Goal: Task Accomplishment & Management: Manage account settings

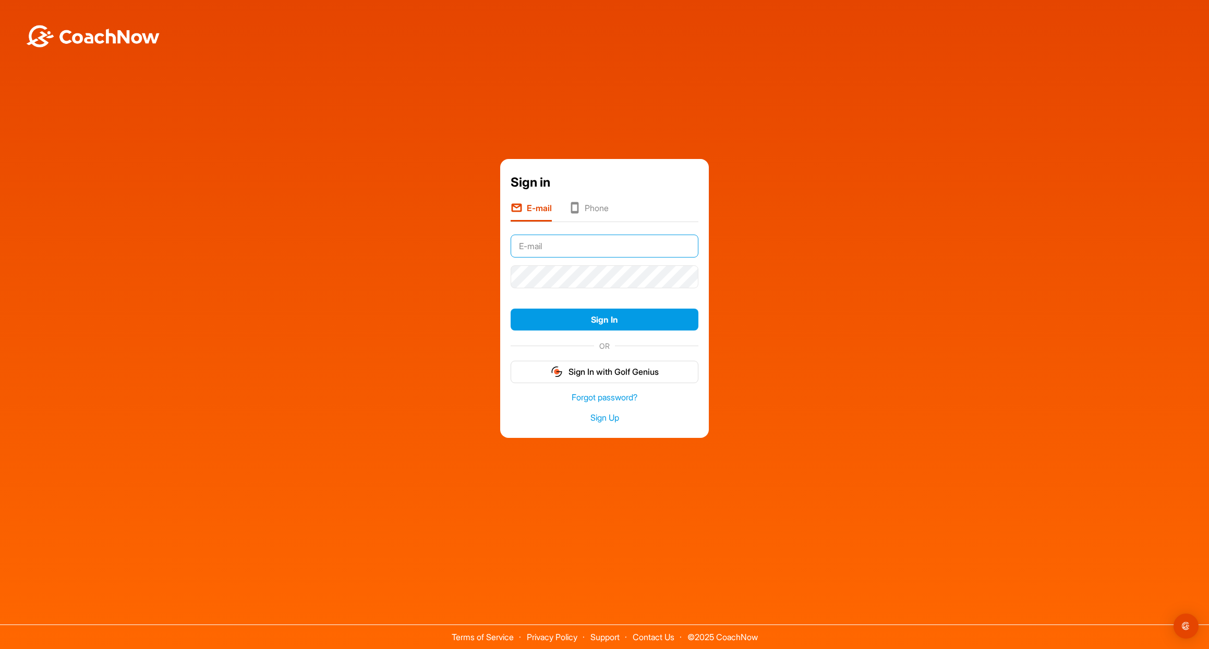
type input "[EMAIL_ADDRESS][DOMAIN_NAME]"
click at [600, 320] on button "Sign In" at bounding box center [605, 320] width 188 height 22
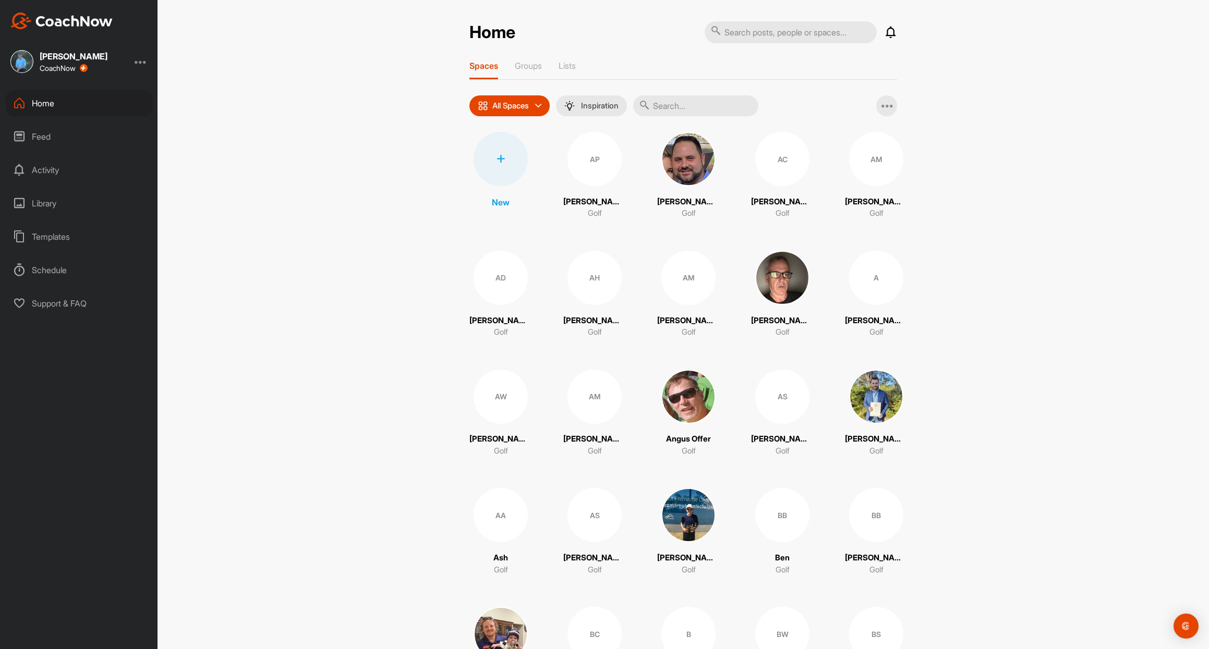
click at [140, 62] on div at bounding box center [141, 61] width 13 height 13
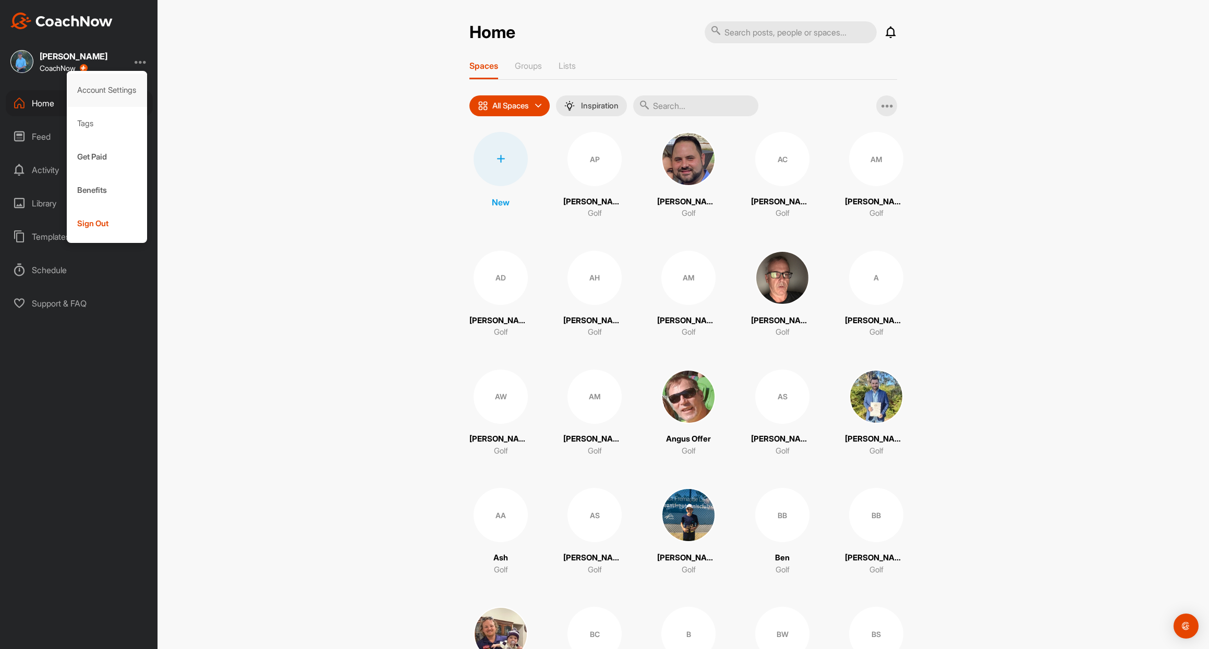
scroll to position [0, 1]
click at [101, 89] on div "Account Settings" at bounding box center [107, 90] width 81 height 33
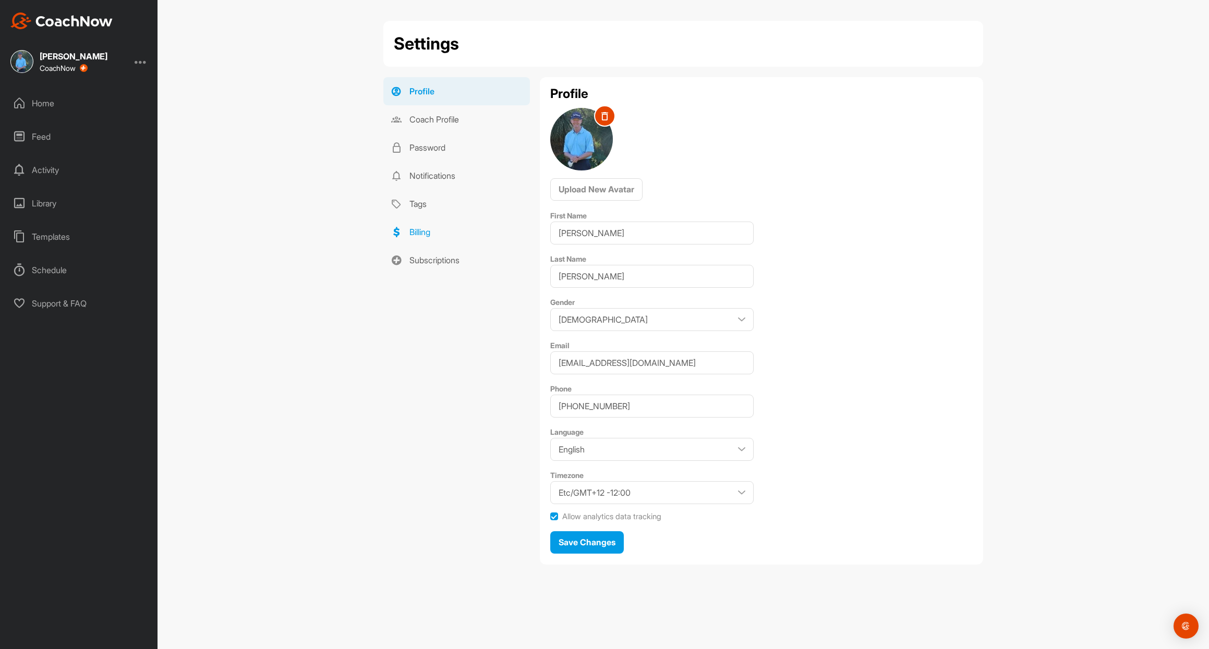
click at [420, 232] on link "Billing" at bounding box center [456, 232] width 147 height 28
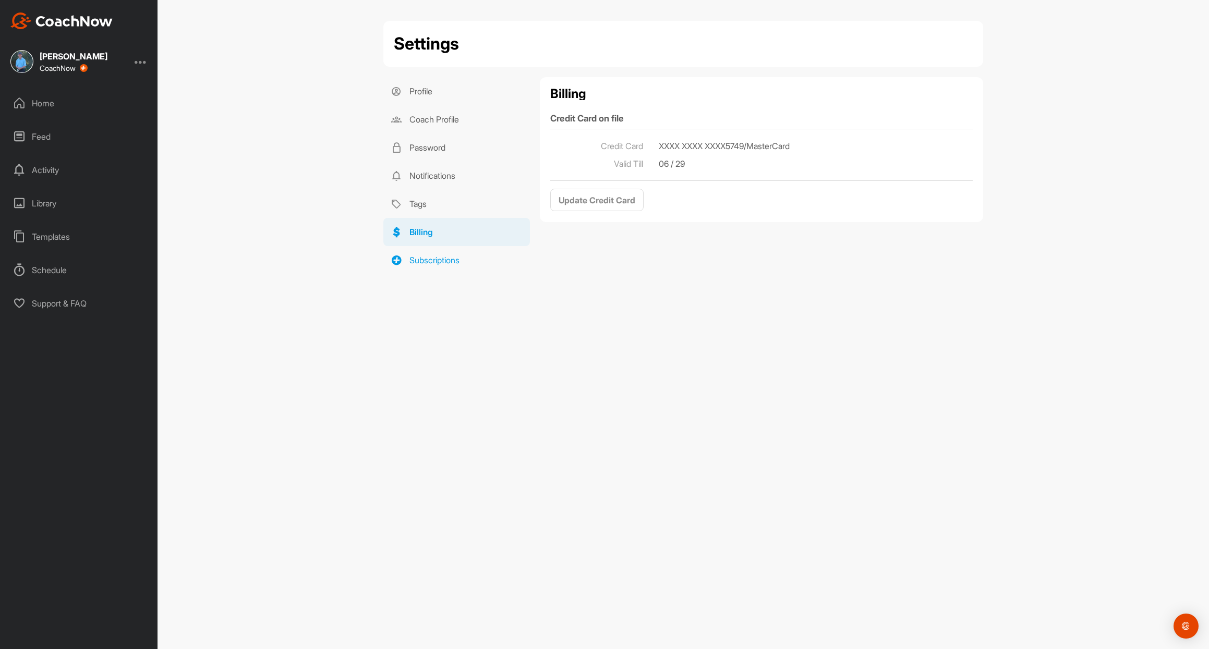
click at [429, 260] on link "Subscriptions" at bounding box center [456, 260] width 147 height 28
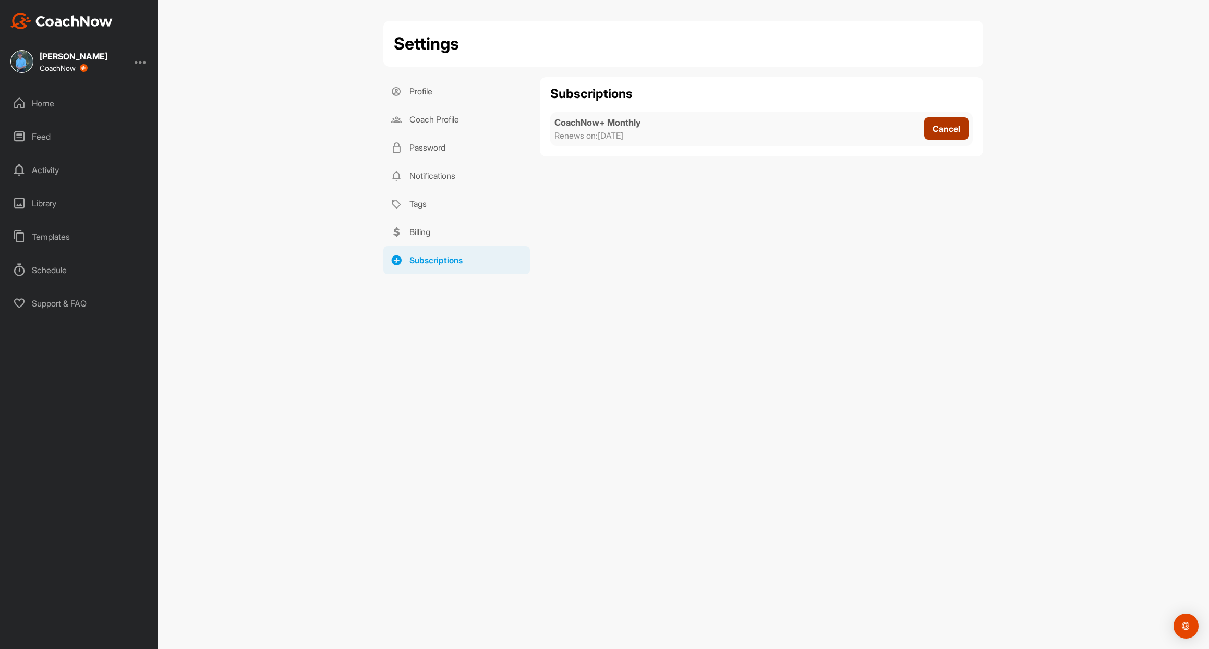
click at [945, 126] on span "Cancel" at bounding box center [947, 129] width 28 height 10
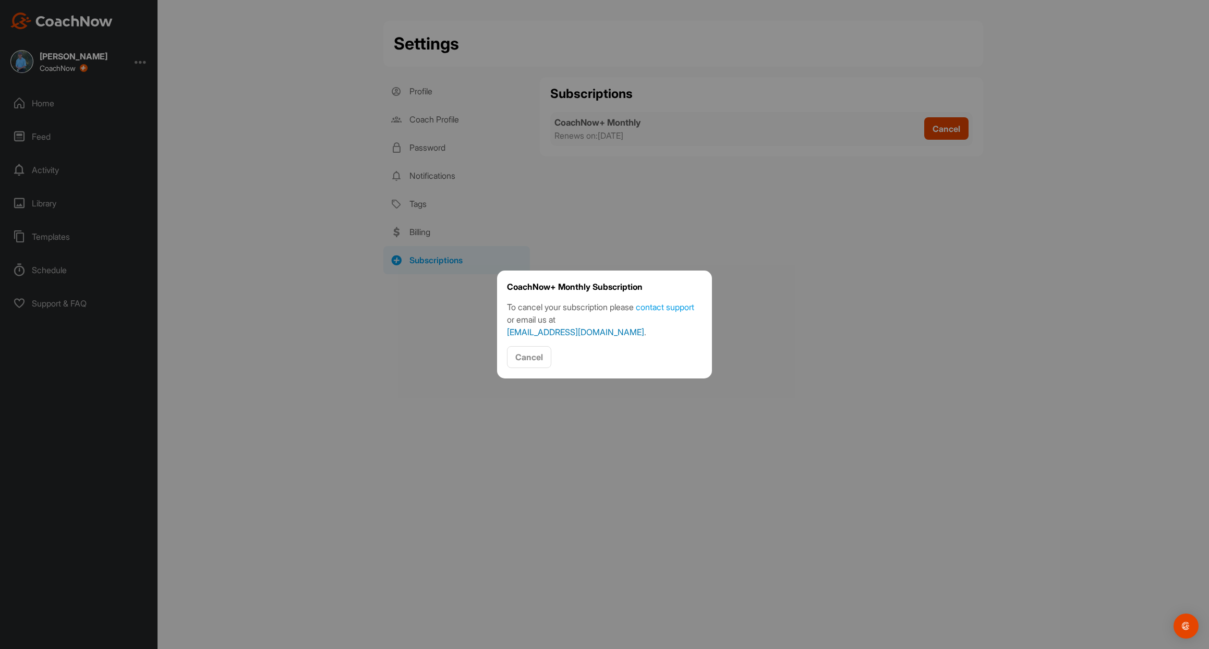
click at [528, 332] on link "support@coachnow.io" at bounding box center [575, 332] width 137 height 10
drag, startPoint x: 528, startPoint y: 356, endPoint x: 521, endPoint y: 351, distance: 9.0
click at [525, 353] on span "Cancel" at bounding box center [529, 357] width 28 height 10
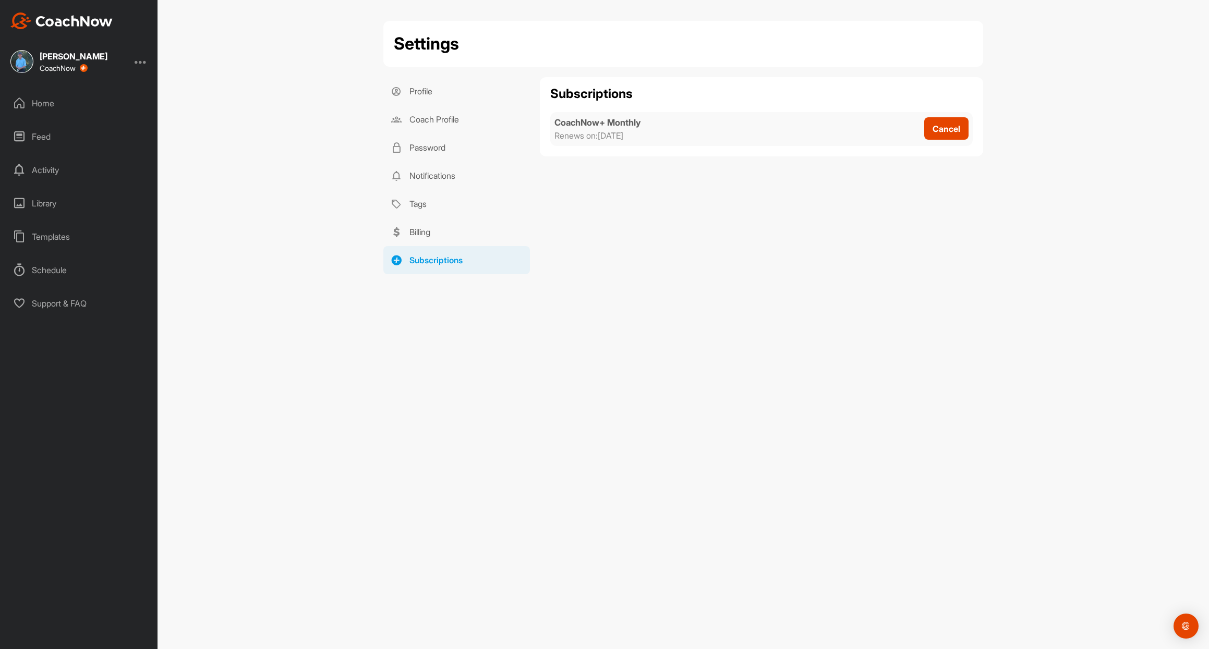
scroll to position [2, 0]
click at [428, 258] on link "Subscriptions" at bounding box center [456, 260] width 147 height 28
click at [429, 175] on link "Notifications" at bounding box center [456, 176] width 147 height 28
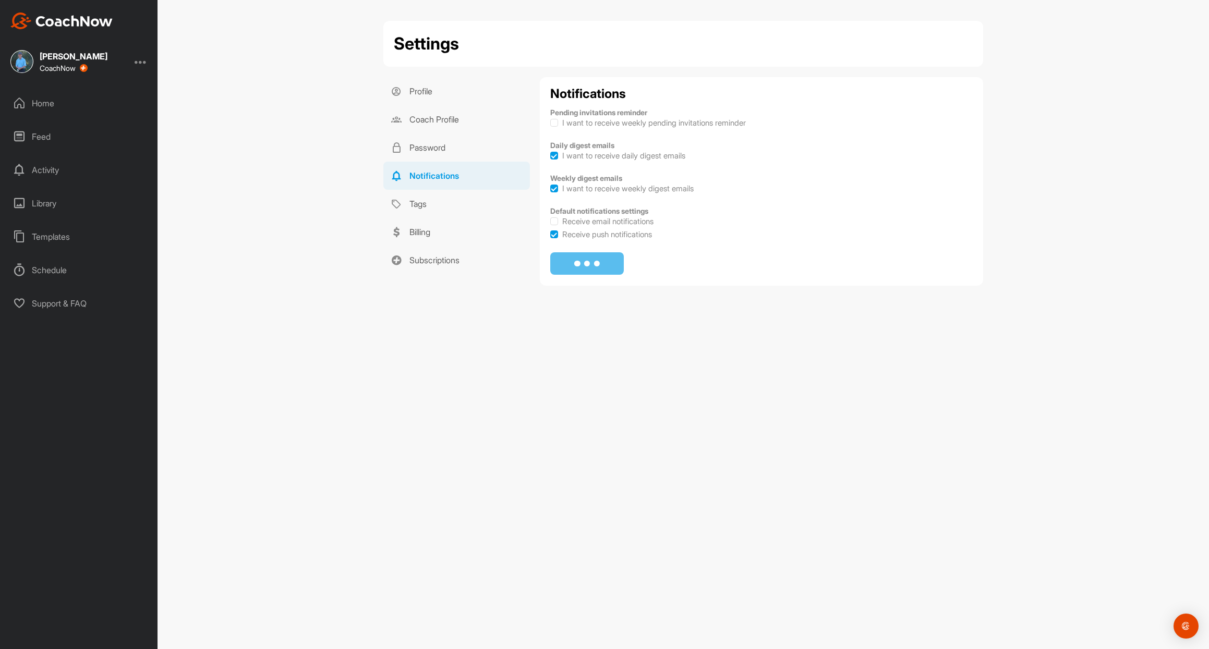
checkbox input "true"
click at [44, 102] on div "Home" at bounding box center [79, 103] width 147 height 26
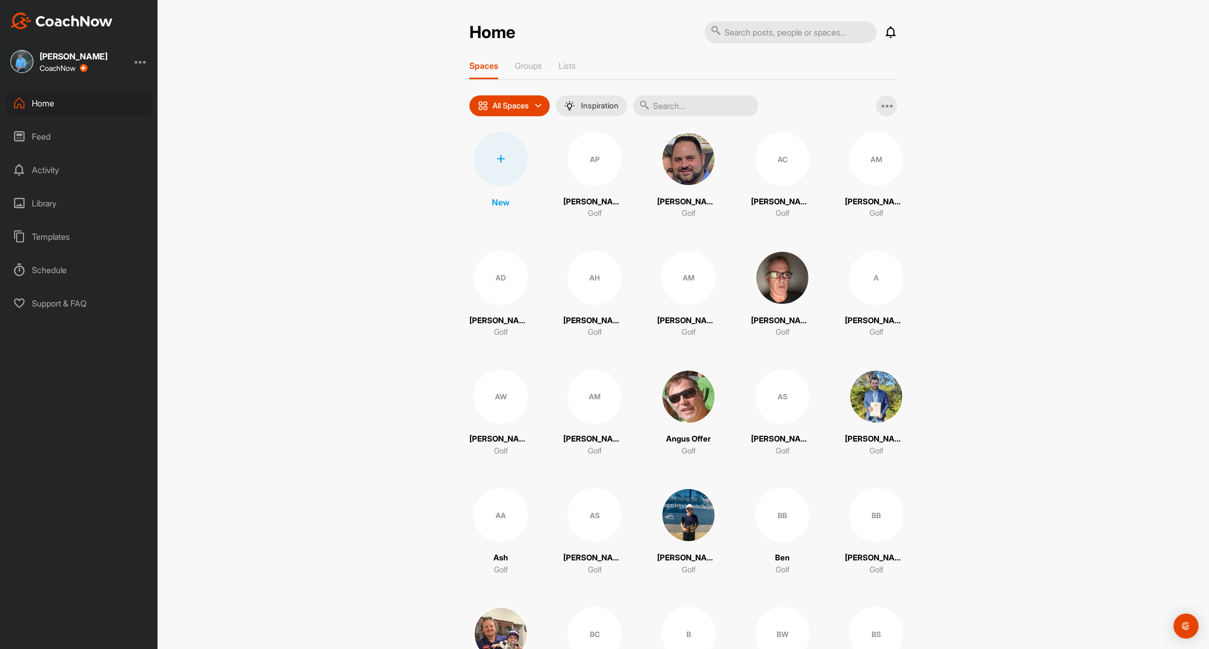
click at [43, 135] on div "Feed" at bounding box center [79, 137] width 147 height 26
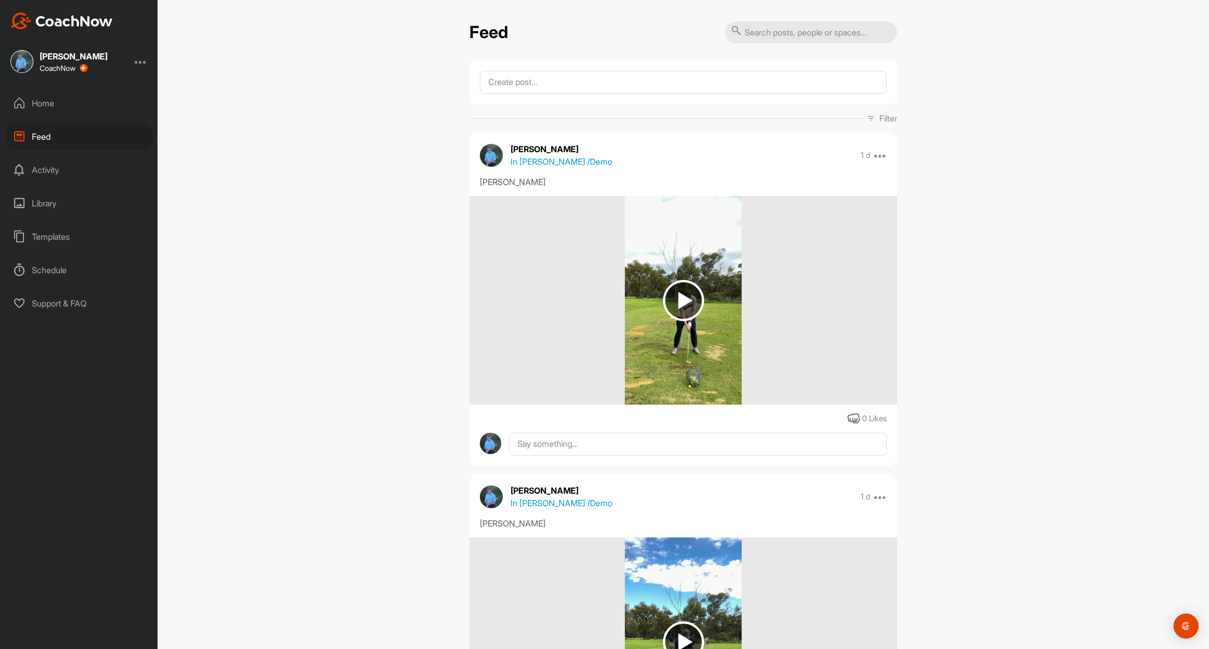
scroll to position [0, 1]
click at [141, 62] on div at bounding box center [141, 61] width 13 height 13
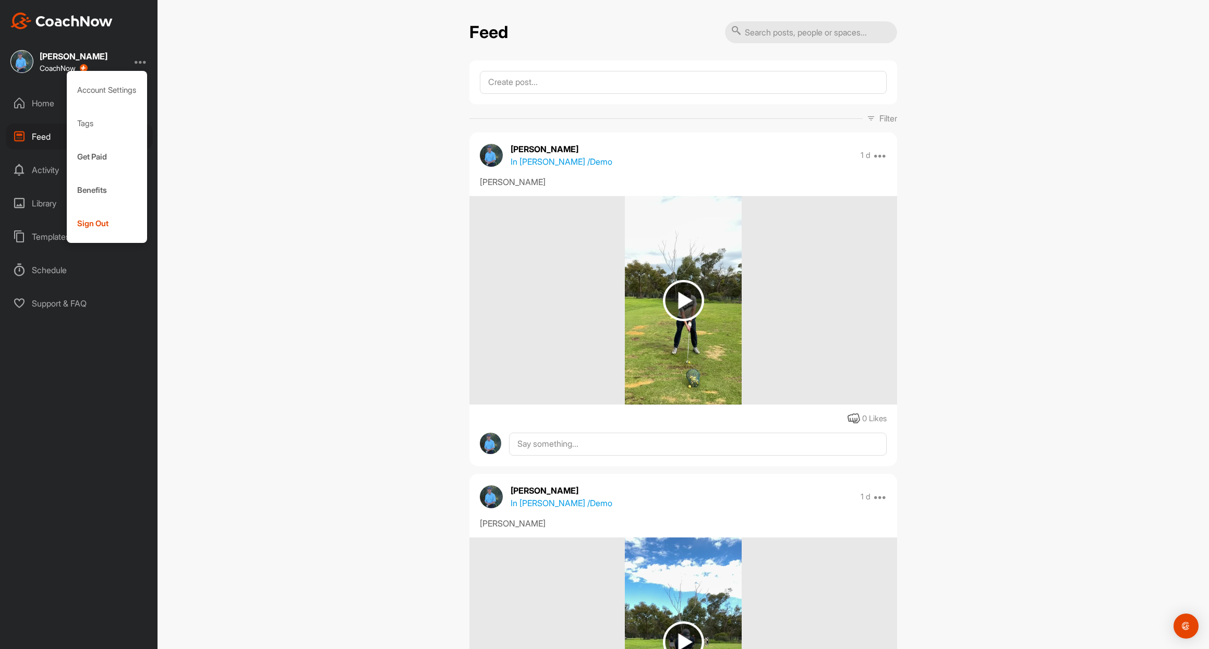
scroll to position [0, 0]
click at [91, 221] on div "Sign Out" at bounding box center [107, 223] width 81 height 33
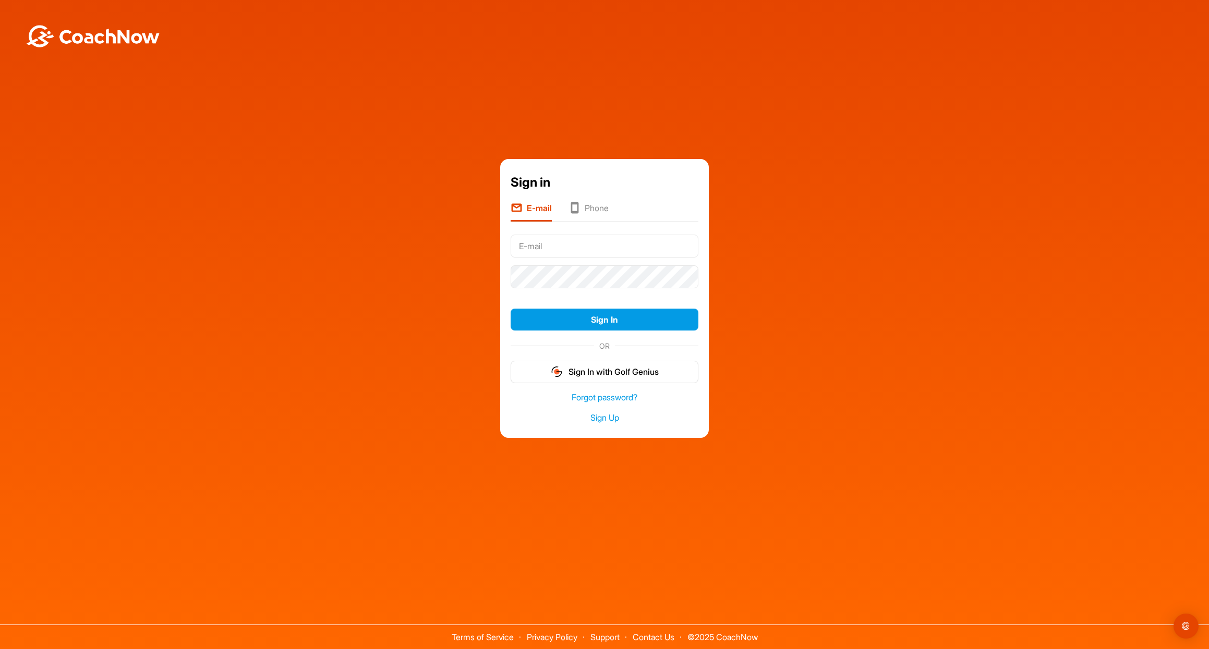
click at [865, 224] on div "Sign in E-mail Phone Sign In OR Sign In with Golf Genius Forgot password? Sign …" at bounding box center [604, 299] width 1199 height 280
click at [291, 202] on div "Sign in E-mail Phone Sign In OR Sign In with Golf Genius Forgot password? Sign …" at bounding box center [604, 299] width 1199 height 280
click at [801, 174] on div "Sign in E-mail Phone Sign In OR Sign In with Golf Genius Forgot password? Sign …" at bounding box center [604, 299] width 1199 height 280
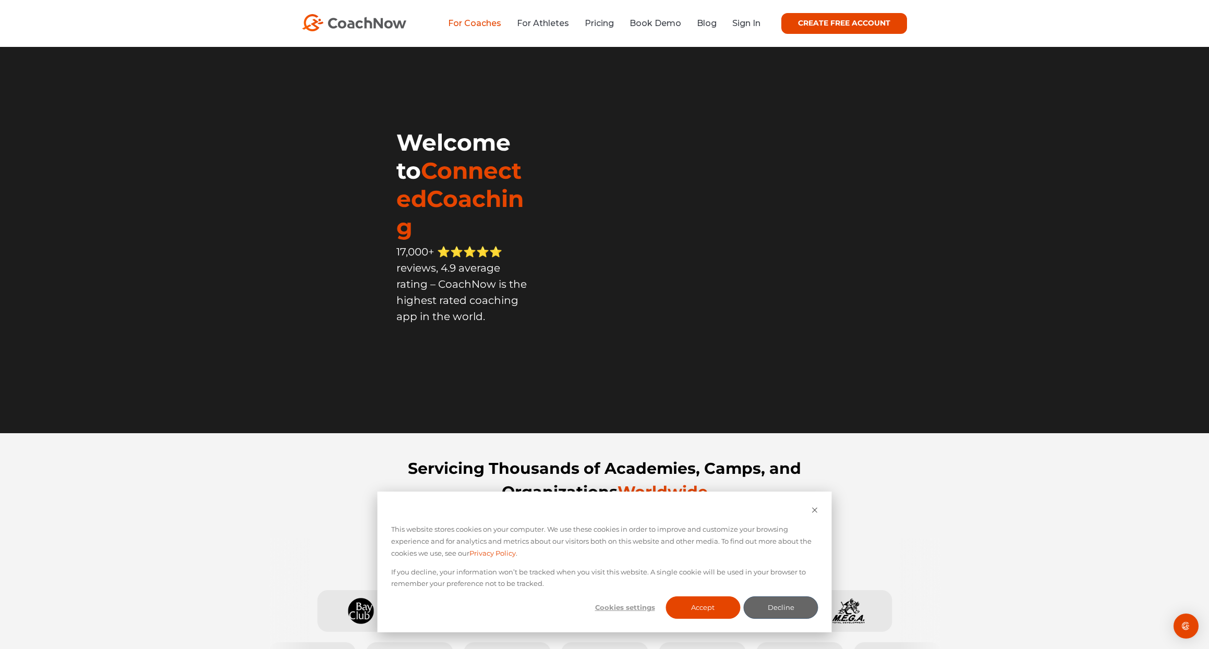
click at [476, 21] on link "For Coaches" at bounding box center [474, 23] width 53 height 10
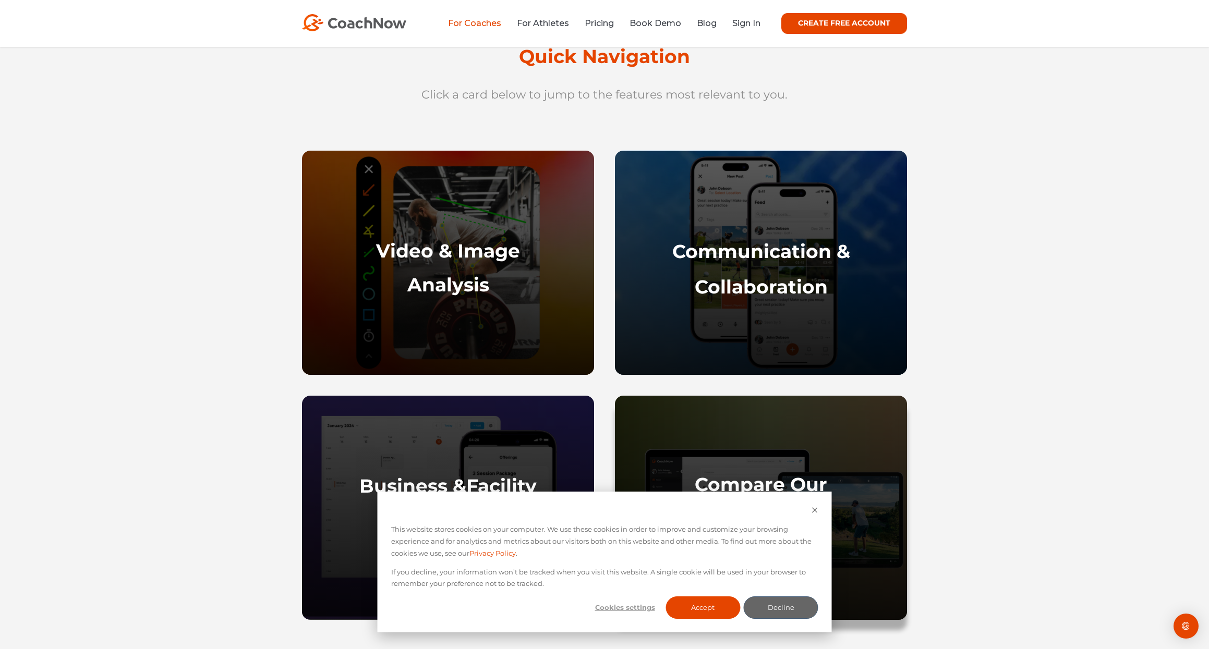
scroll to position [399, 0]
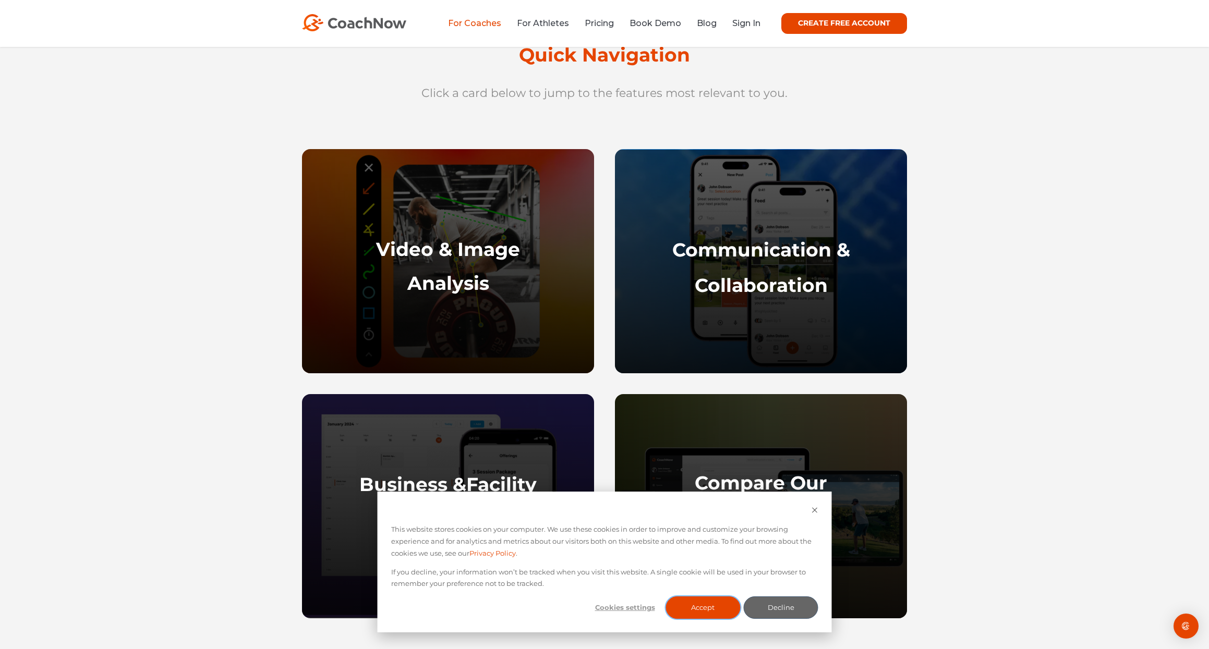
click at [704, 606] on button "Accept" at bounding box center [703, 608] width 75 height 22
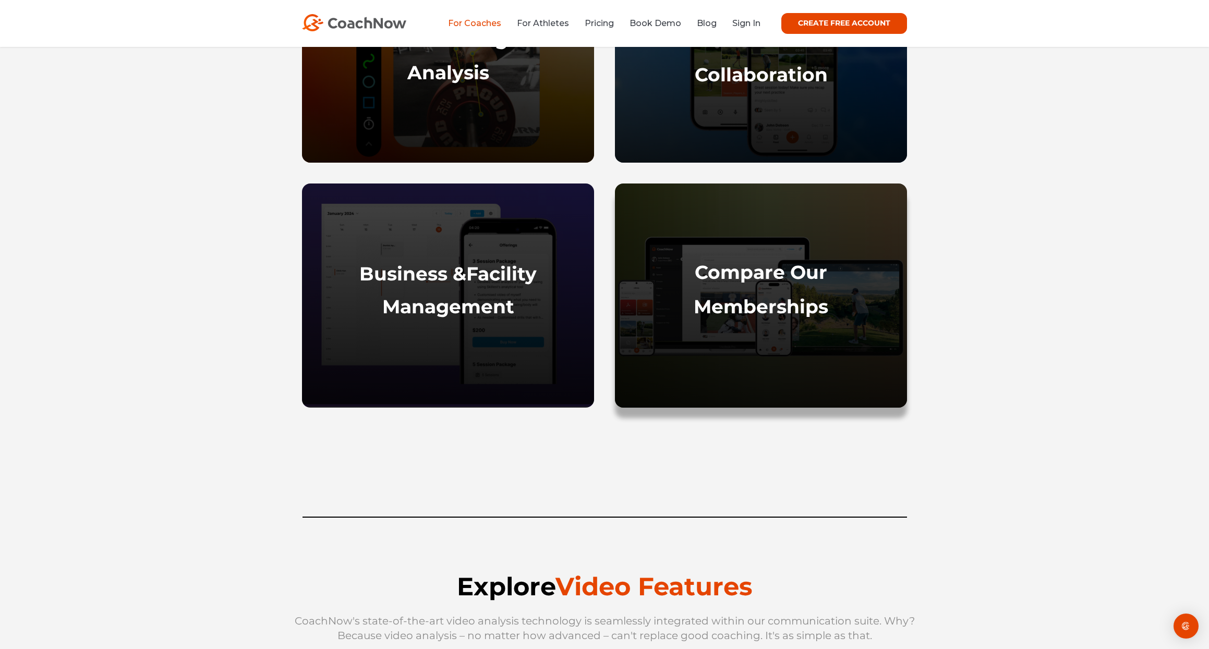
scroll to position [609, 0]
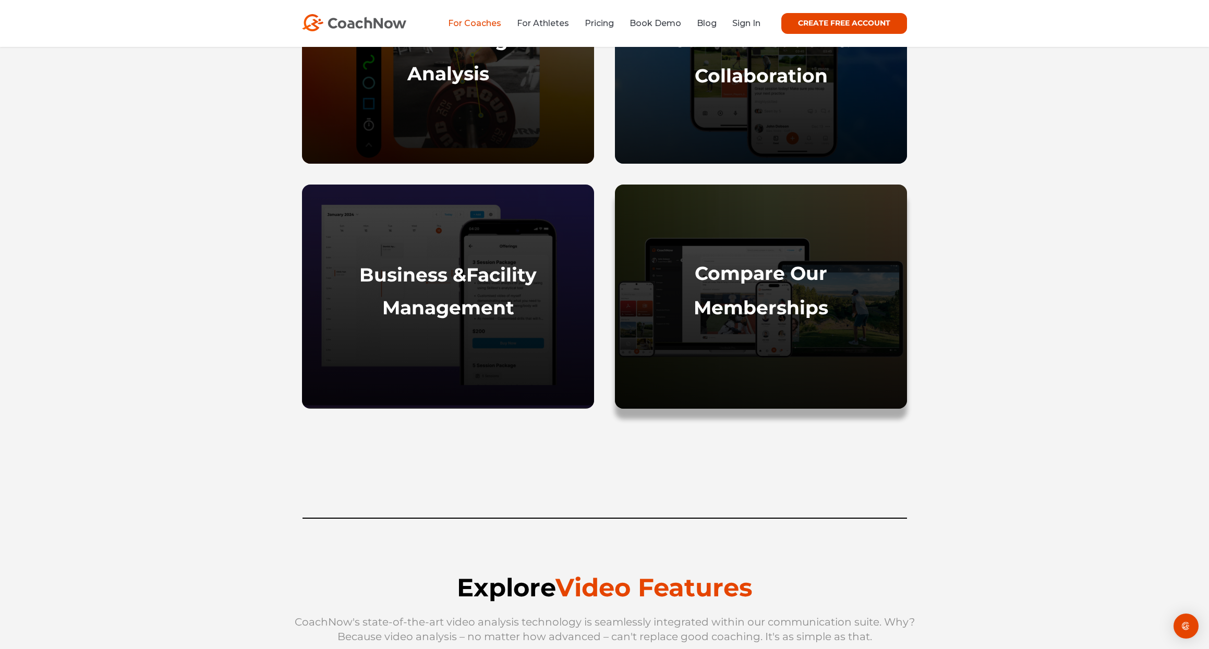
click at [750, 289] on div "Compare Our Memberships" at bounding box center [760, 330] width 271 height 136
click at [757, 308] on strong "Memberships" at bounding box center [761, 307] width 135 height 23
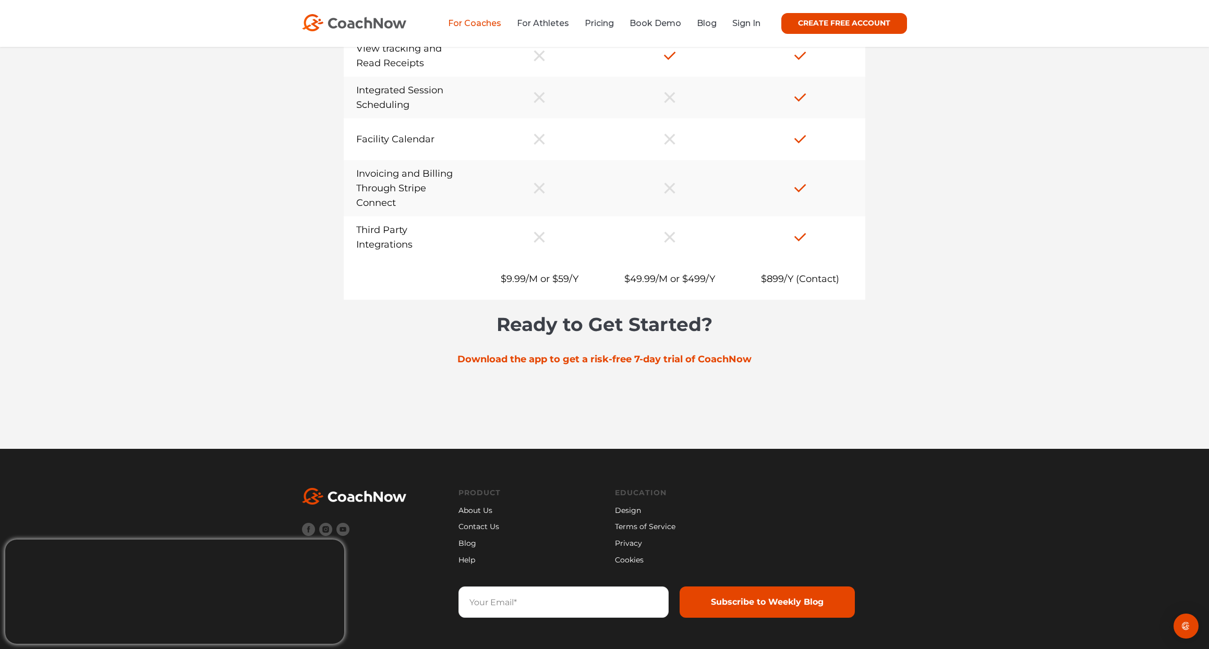
scroll to position [8561, 0]
click at [597, 21] on link "Pricing" at bounding box center [599, 23] width 29 height 10
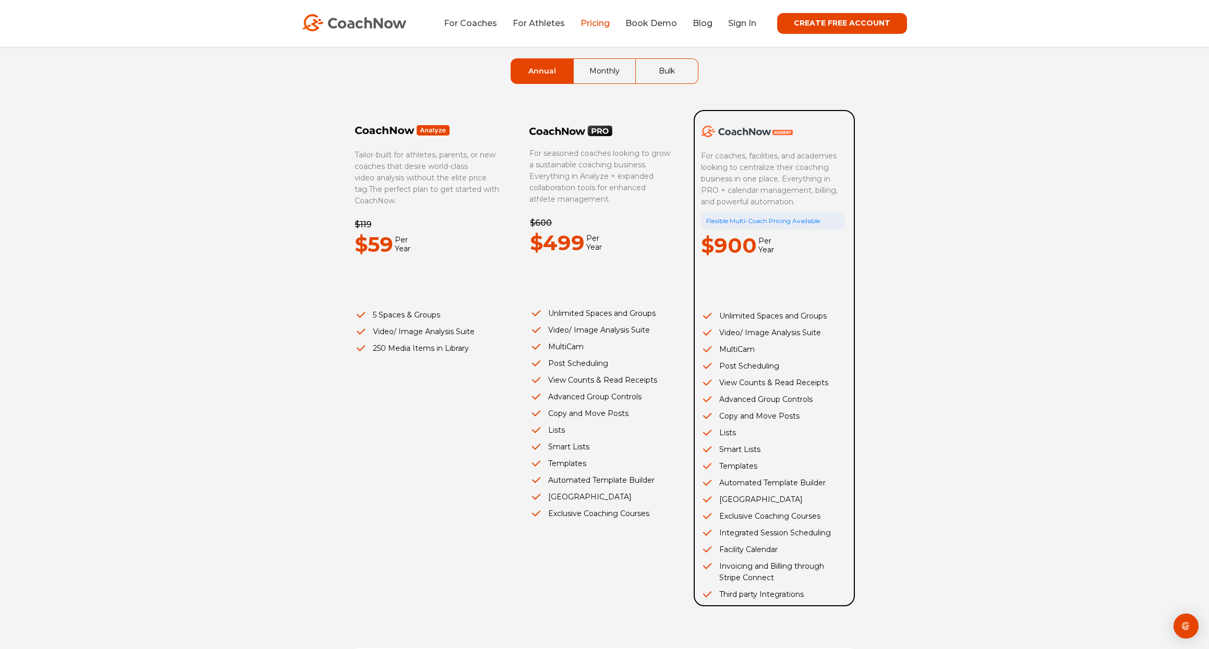
scroll to position [85, 0]
click at [601, 66] on link "Monthly" at bounding box center [605, 69] width 62 height 25
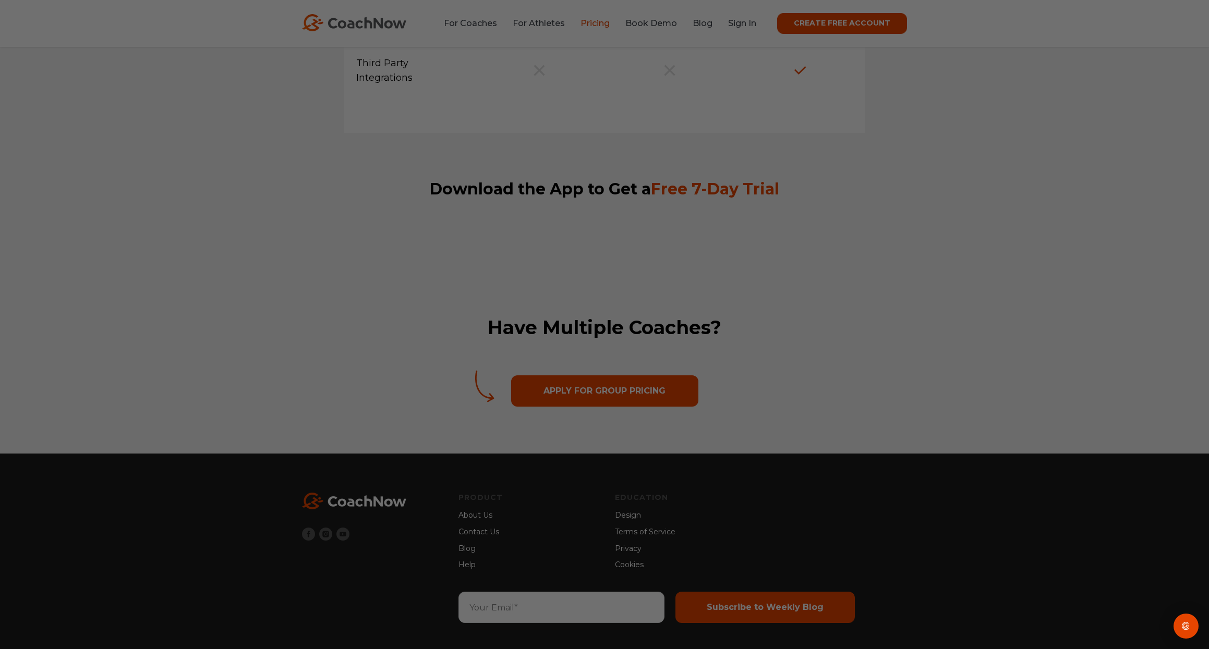
scroll to position [1353, 0]
